Goal: Task Accomplishment & Management: Complete application form

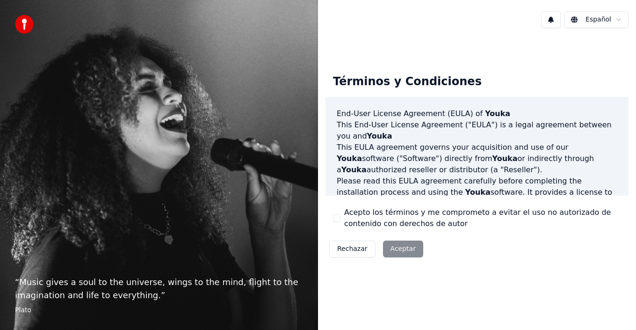
click at [398, 250] on div "Rechazar Aceptar" at bounding box center [377, 249] width 102 height 24
click at [335, 218] on button "Acepto los términos y me comprometo a evitar el uso no autorizado de contenido …" at bounding box center [336, 217] width 7 height 7
click at [393, 248] on button "Aceptar" at bounding box center [403, 248] width 40 height 17
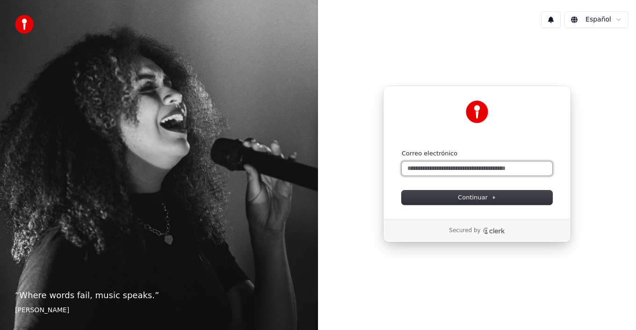
click at [432, 170] on input "Correo electrónico" at bounding box center [477, 168] width 151 height 14
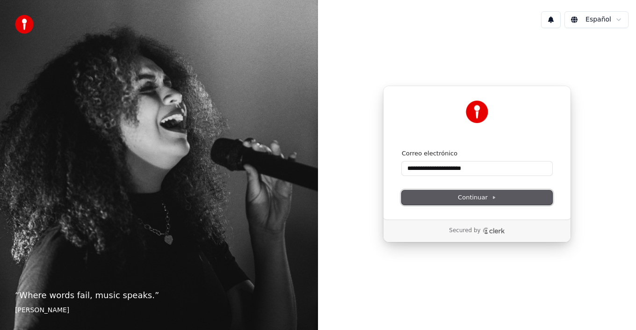
click at [455, 194] on button "Continuar" at bounding box center [477, 197] width 151 height 14
type input "**********"
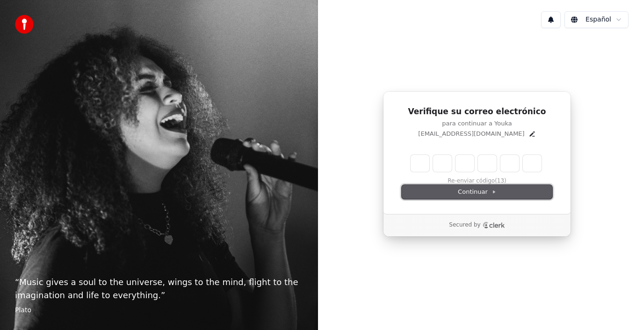
click at [432, 189] on button "Continuar" at bounding box center [477, 192] width 151 height 14
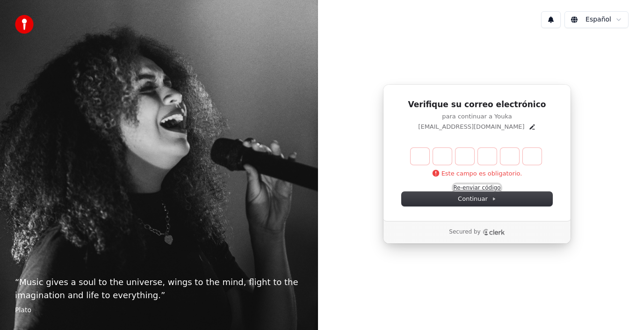
click at [473, 188] on button "Re-enviar código" at bounding box center [477, 187] width 47 height 7
click at [473, 233] on p "Secured by" at bounding box center [464, 231] width 31 height 7
